Goal: Check status: Check status

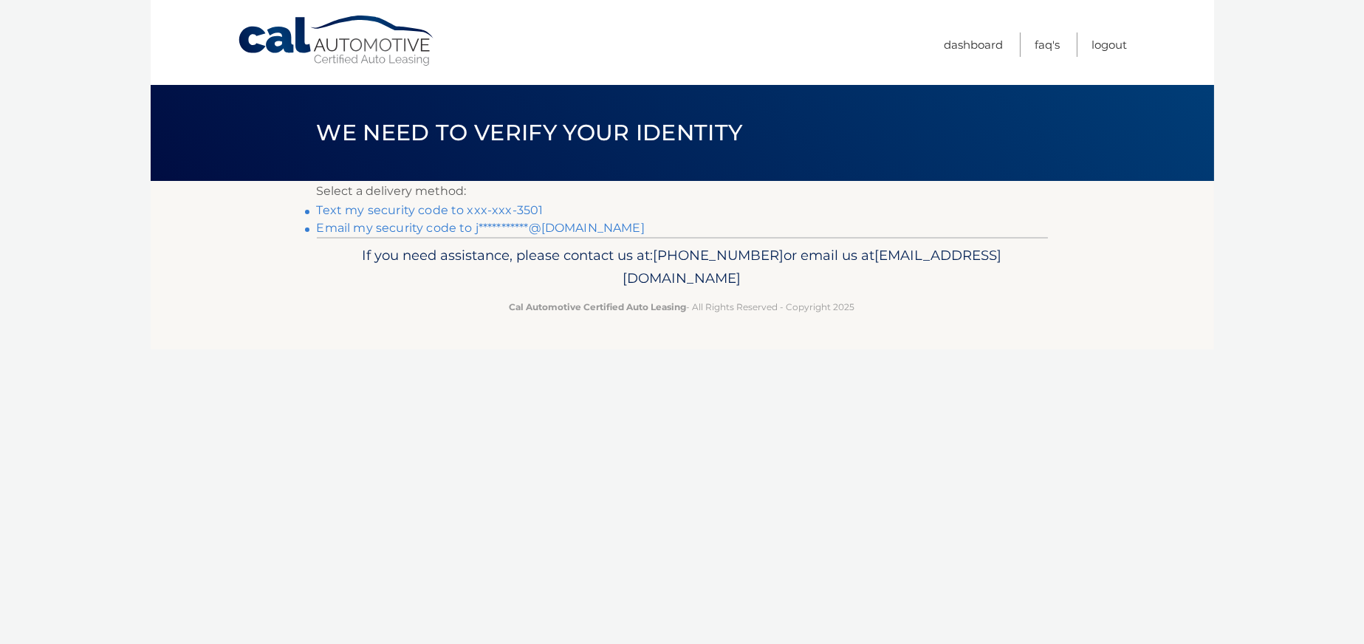
click at [447, 206] on link "Text my security code to xxx-xxx-3501" at bounding box center [430, 210] width 227 height 14
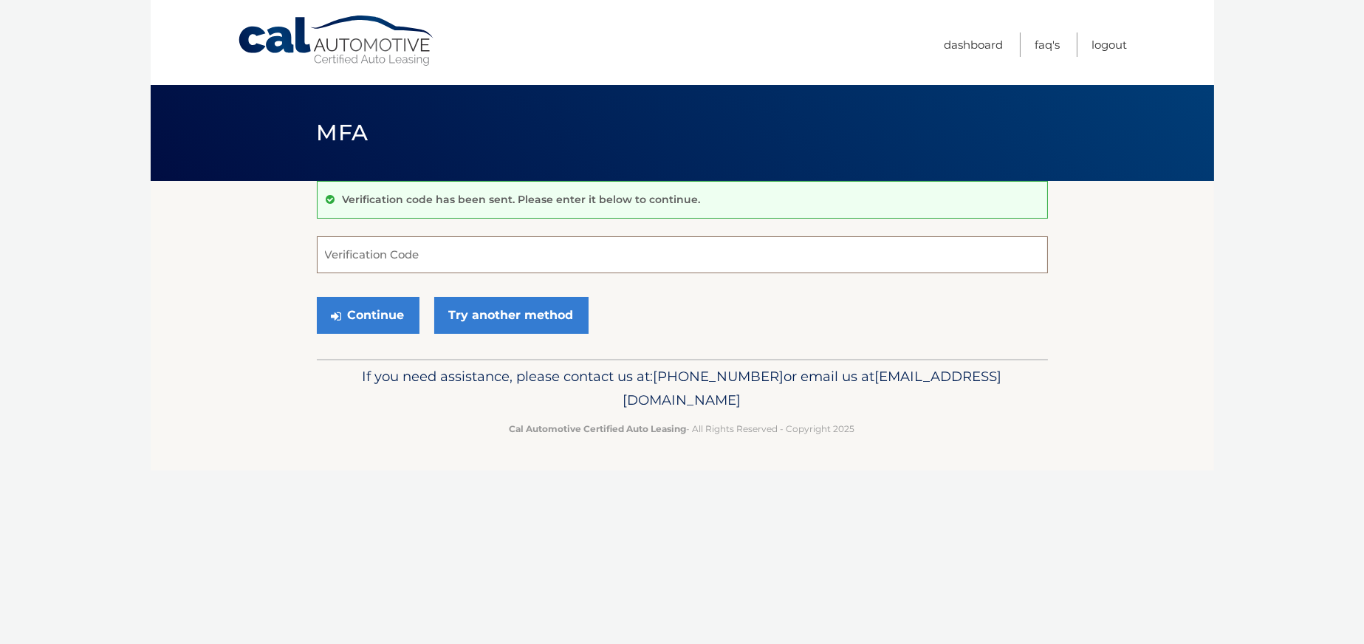
click at [411, 247] on input "Verification Code" at bounding box center [682, 254] width 731 height 37
type input "575148"
click at [361, 318] on button "Continue" at bounding box center [368, 315] width 103 height 37
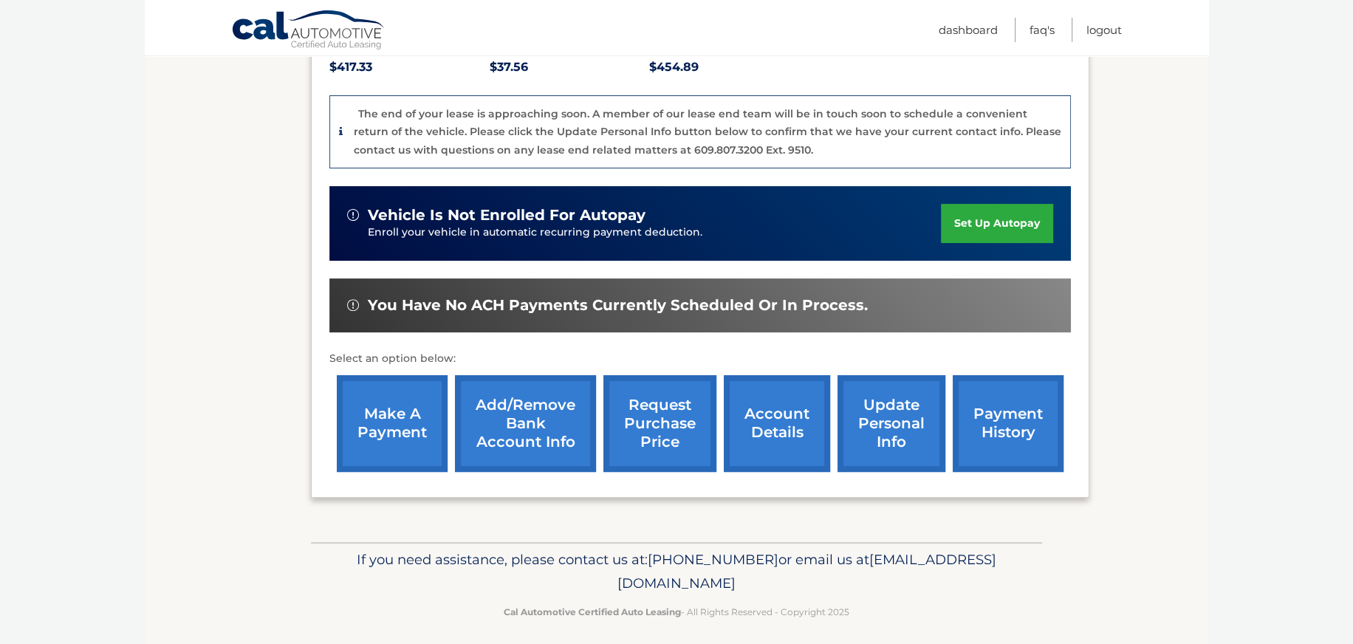
scroll to position [340, 0]
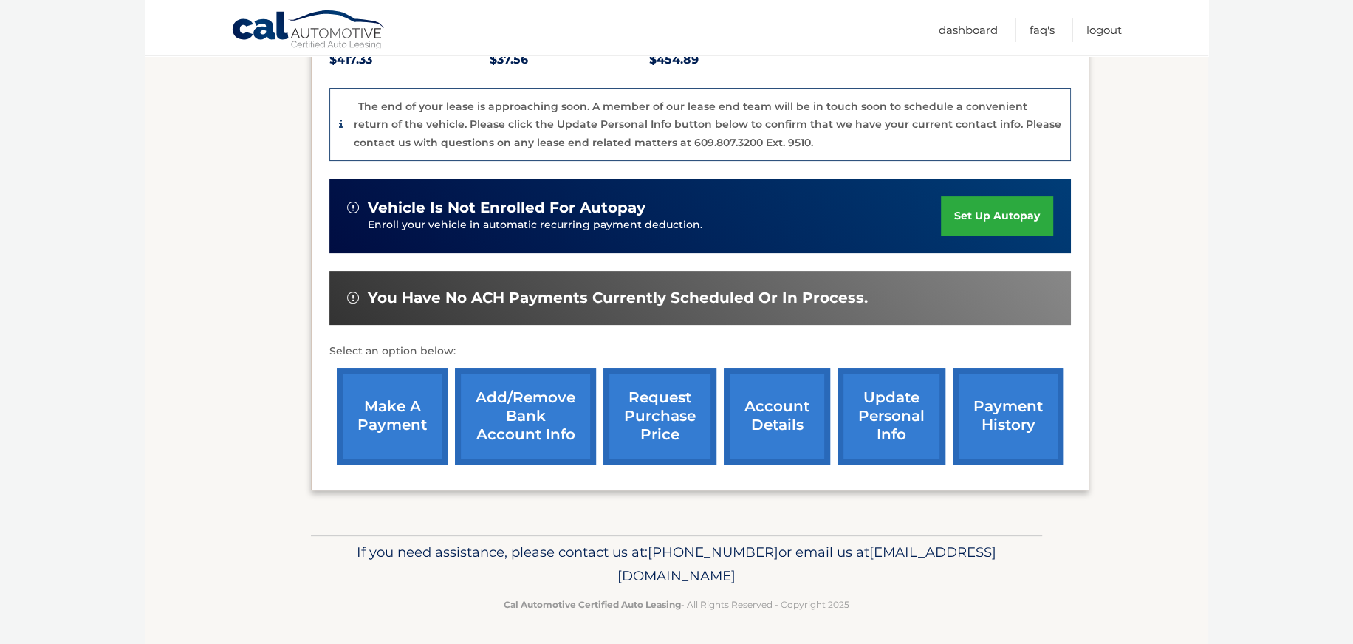
click at [981, 421] on link "payment history" at bounding box center [1008, 416] width 111 height 97
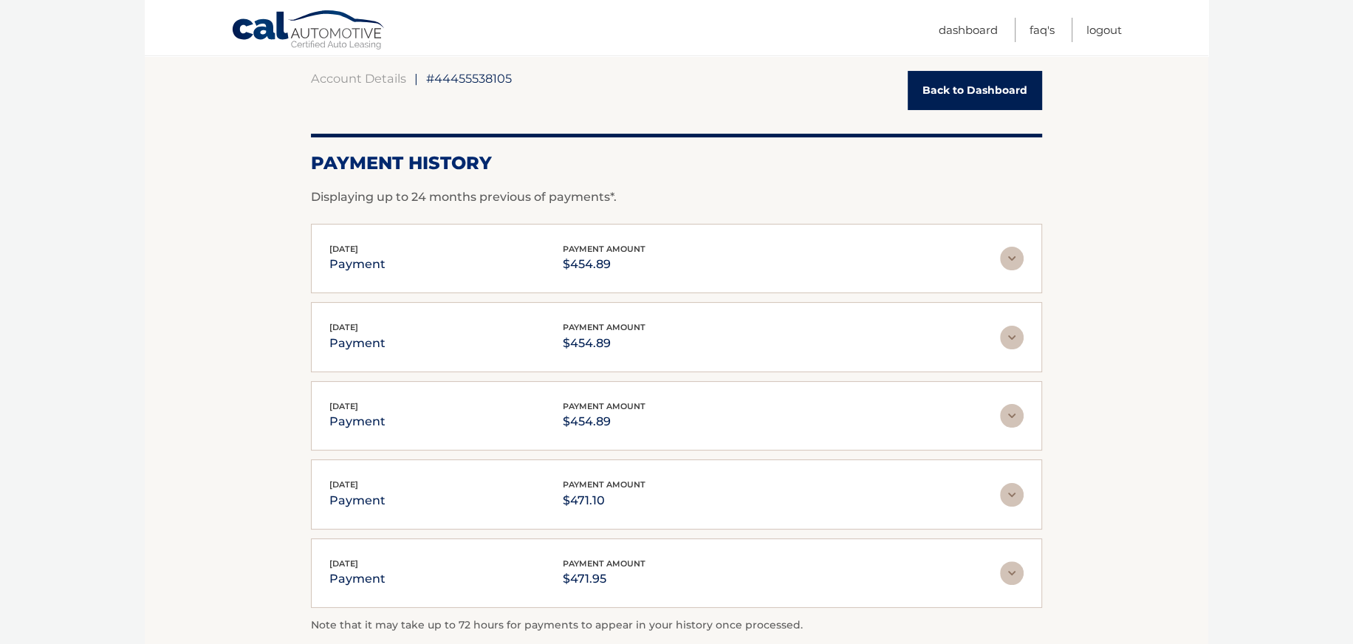
scroll to position [323, 0]
